Goal: Transaction & Acquisition: Subscribe to service/newsletter

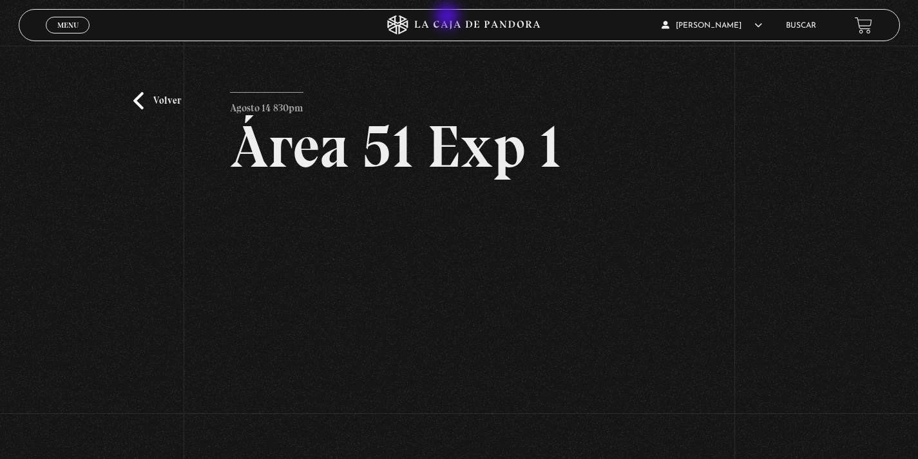
scroll to position [28, 0]
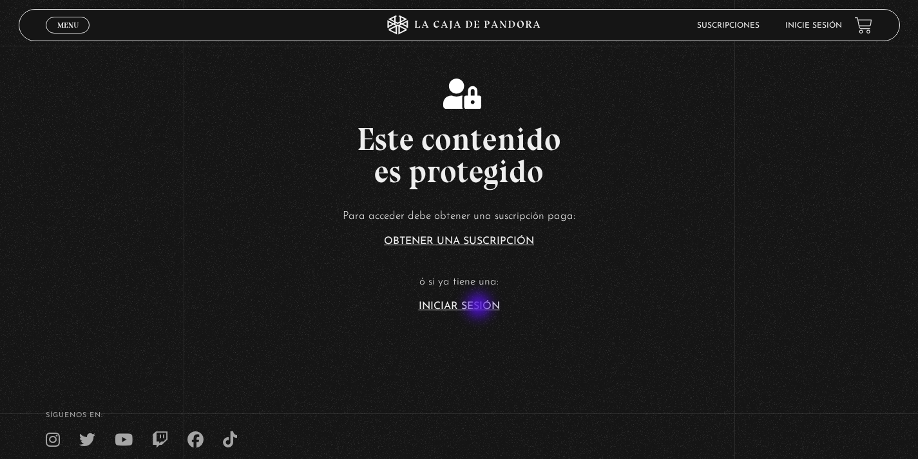
click at [480, 307] on link "Iniciar Sesión" at bounding box center [459, 306] width 81 height 10
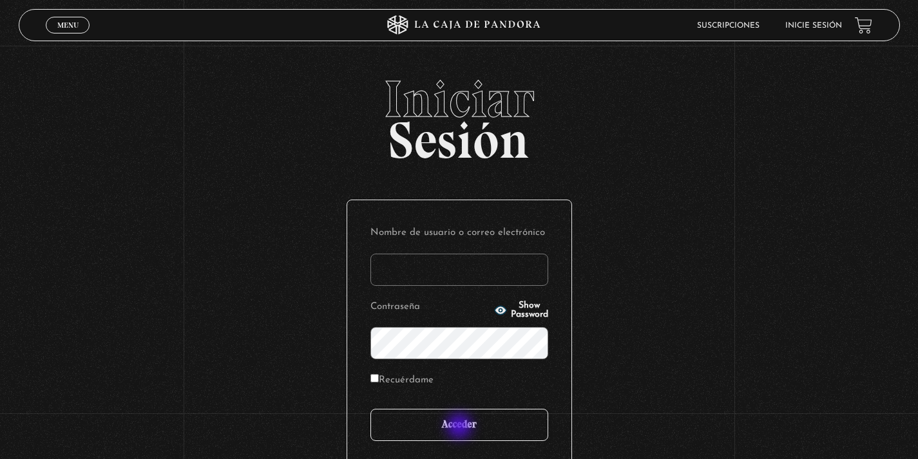
type input "kalfaromorales"
click at [460, 428] on input "Acceder" at bounding box center [459, 425] width 178 height 32
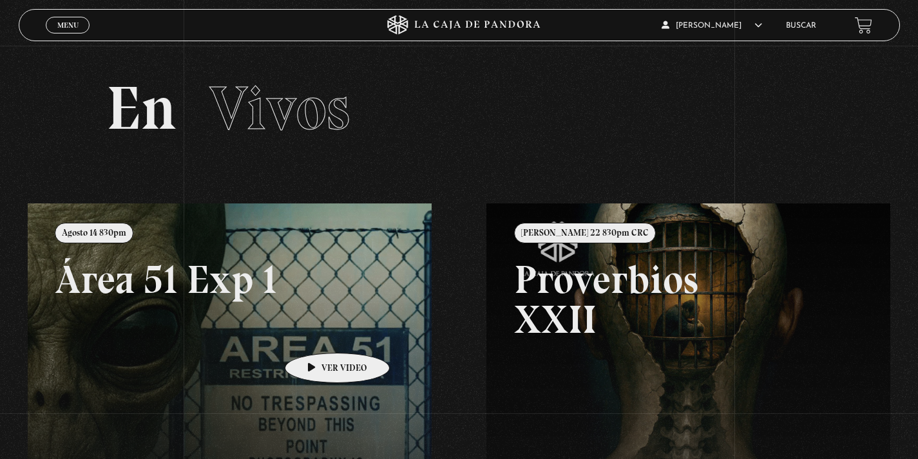
click at [317, 334] on link at bounding box center [487, 432] width 918 height 459
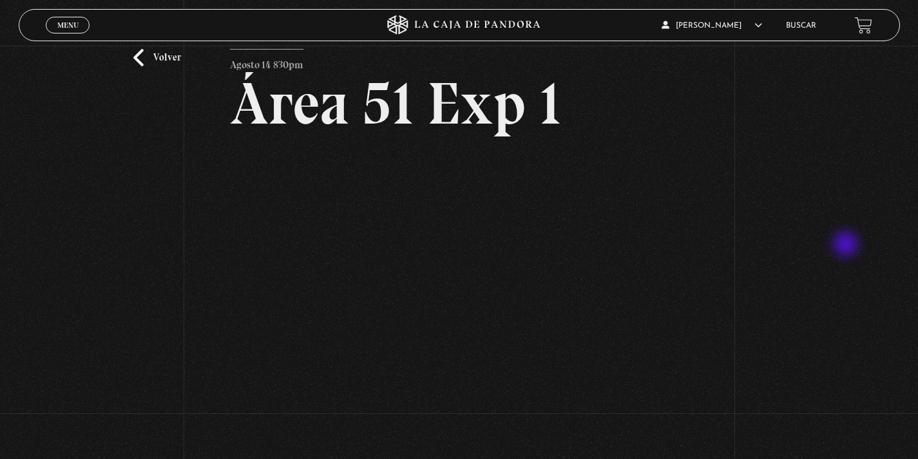
scroll to position [45, 0]
